Goal: Transaction & Acquisition: Purchase product/service

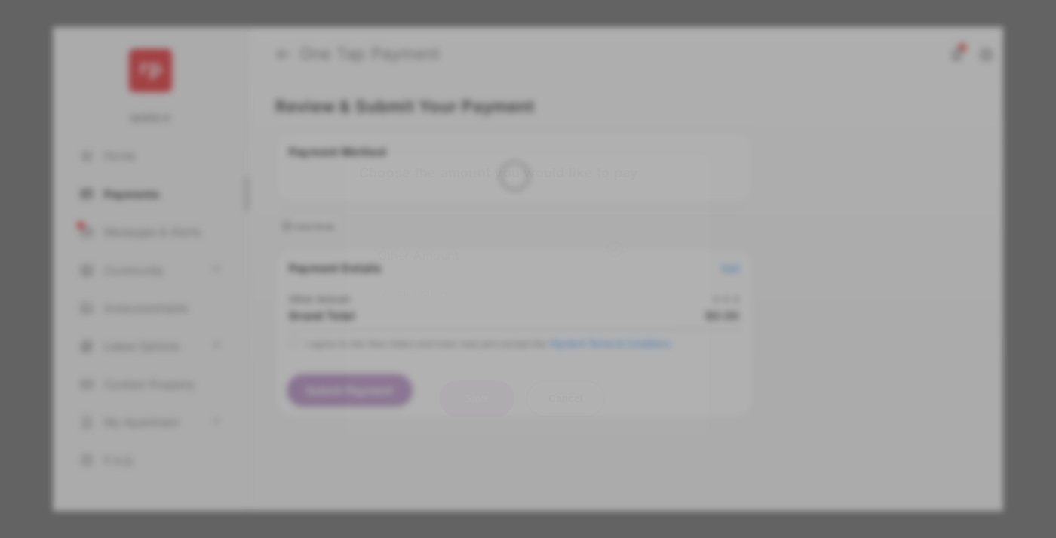
click at [500, 242] on div "Other Amount" at bounding box center [500, 255] width 244 height 26
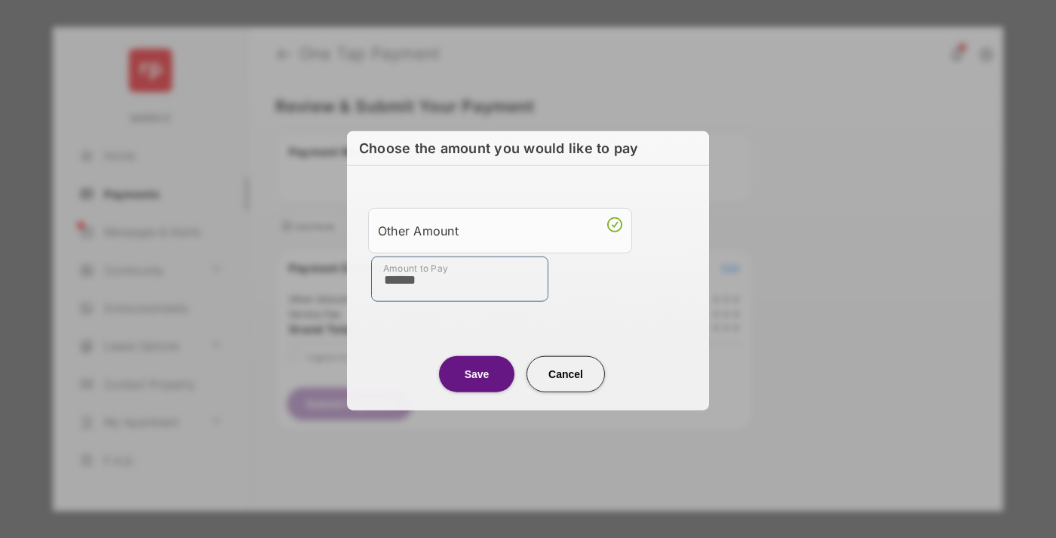
type input "******"
click at [477, 372] on button "Save" at bounding box center [476, 373] width 75 height 36
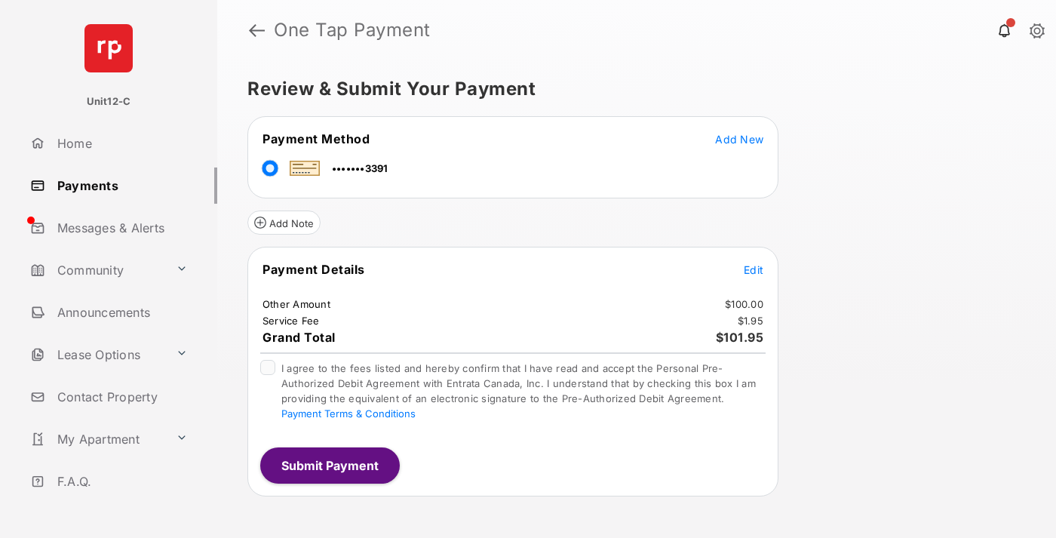
click at [753, 269] on span "Edit" at bounding box center [754, 269] width 20 height 13
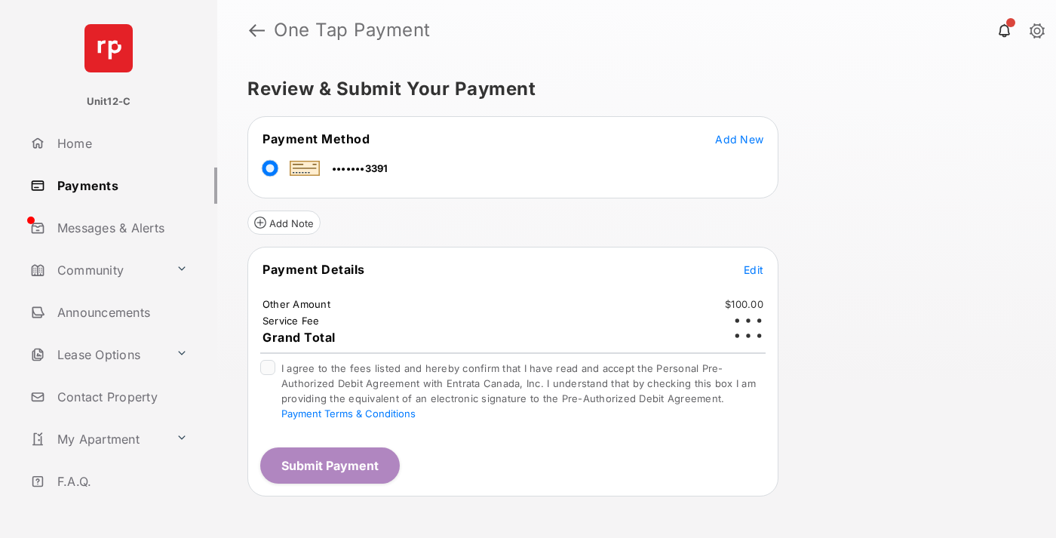
click at [329, 465] on button "Submit Payment" at bounding box center [330, 465] width 140 height 36
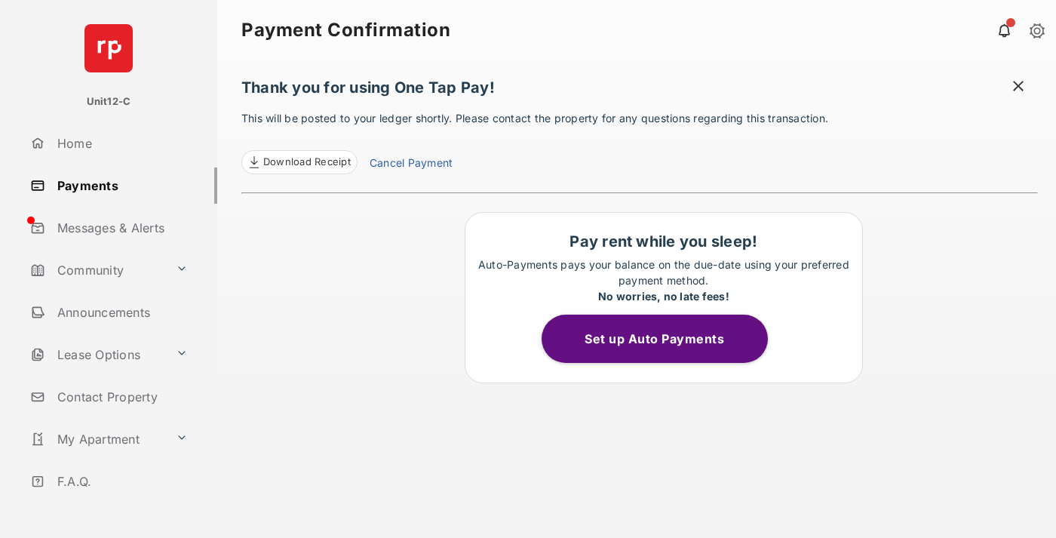
click at [1018, 87] on span at bounding box center [1017, 87] width 15 height 19
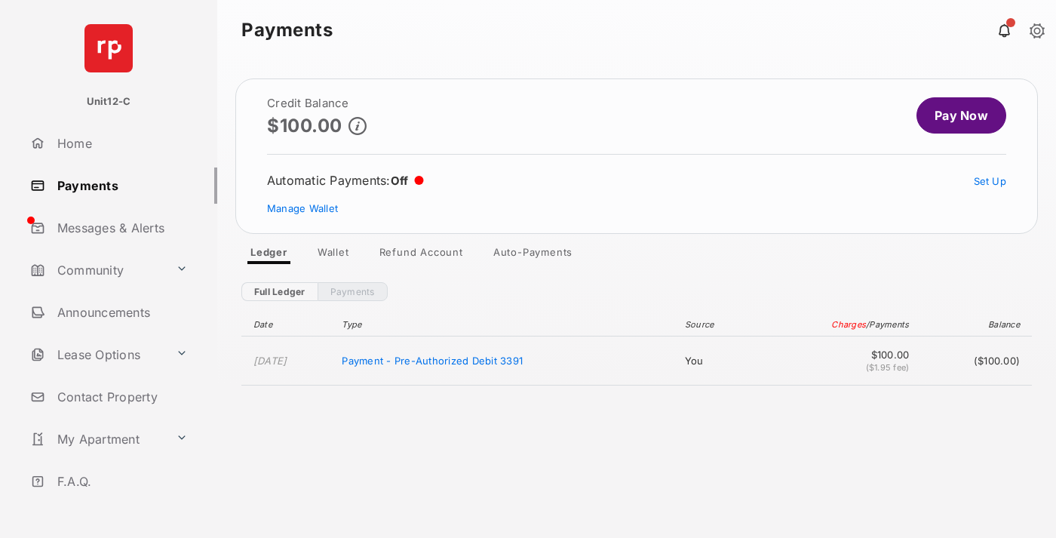
click at [302, 208] on link "Manage Wallet" at bounding box center [302, 208] width 71 height 12
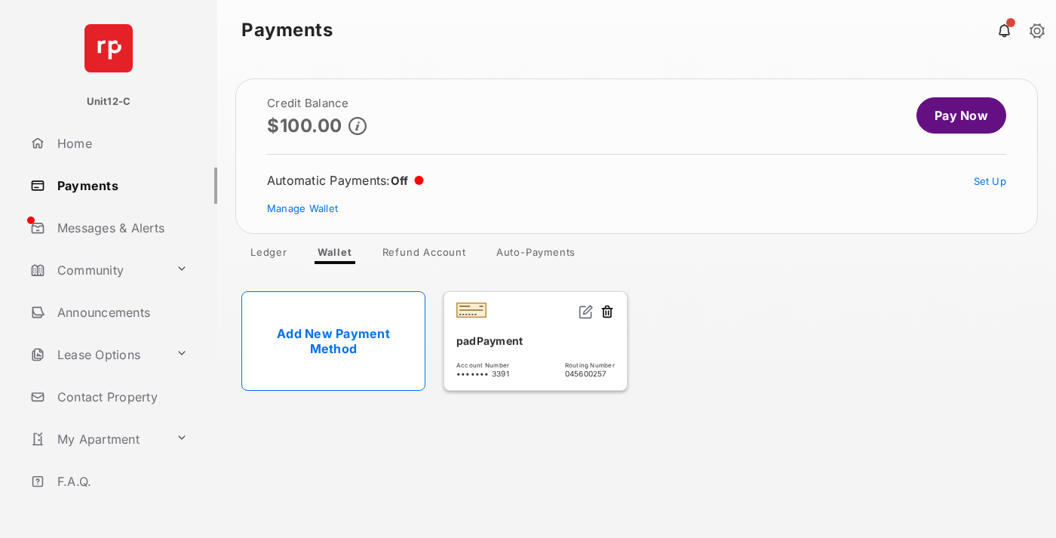
click at [607, 312] on button at bounding box center [606, 312] width 15 height 17
